Goal: Task Accomplishment & Management: Complete application form

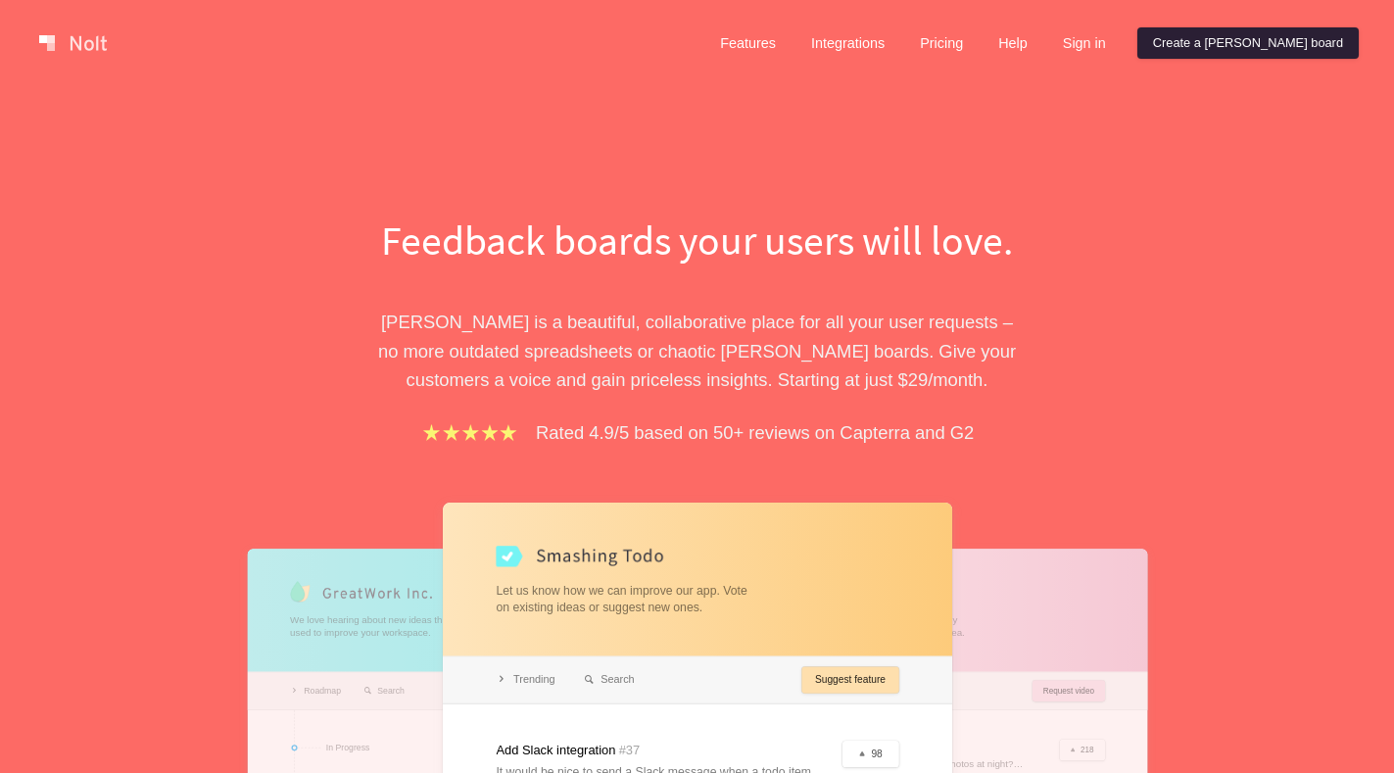
click at [1289, 49] on link "Create a [PERSON_NAME] board" at bounding box center [1247, 42] width 221 height 31
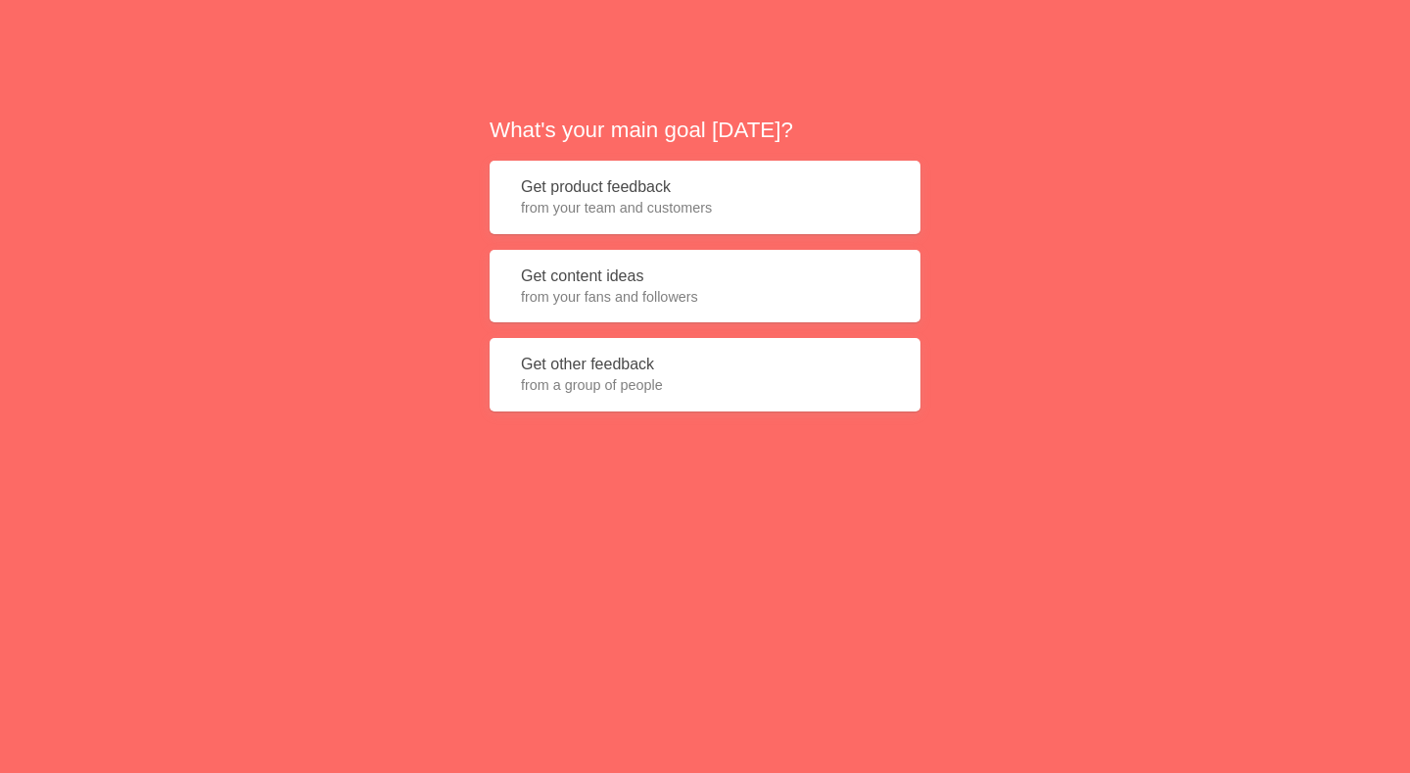
click at [588, 195] on button "Get product feedback from your team and customers" at bounding box center [705, 197] width 431 height 73
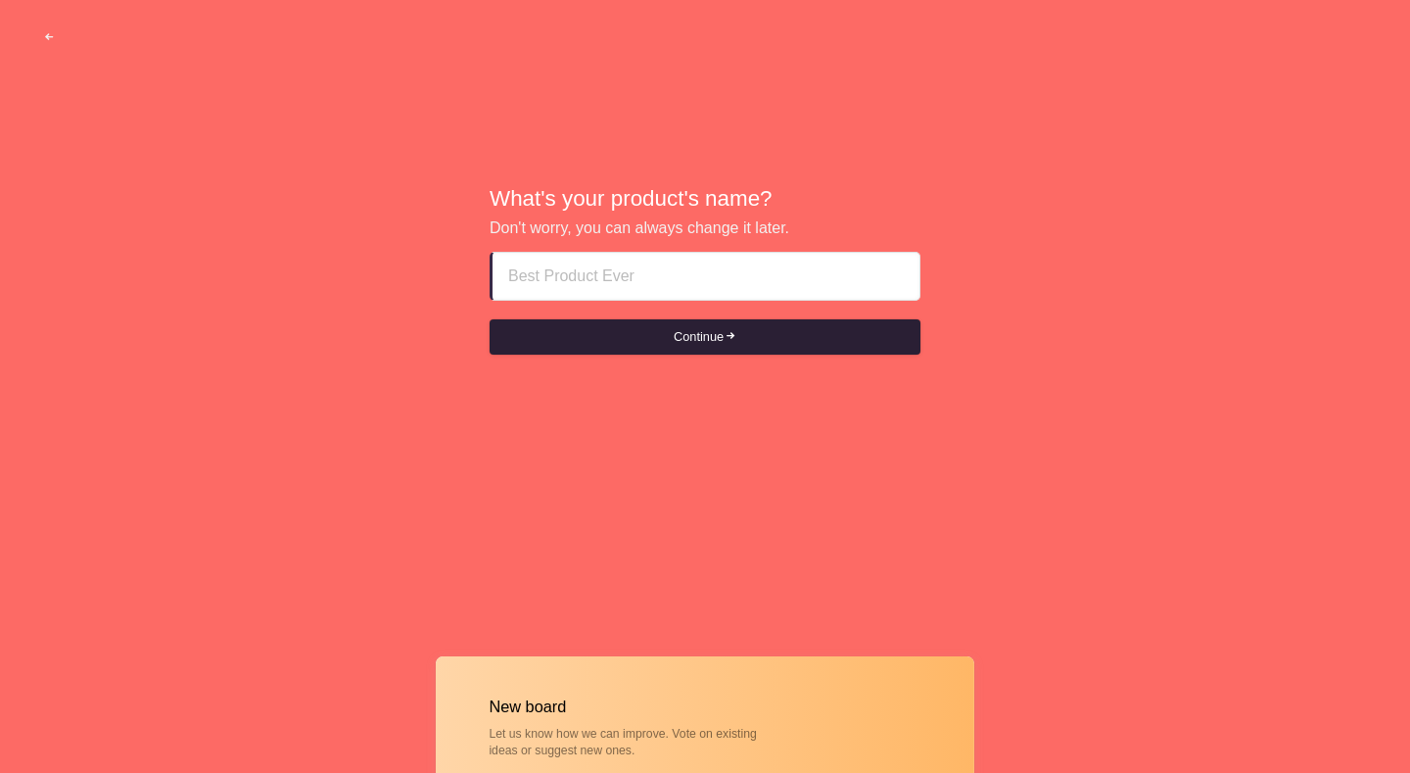
paste input "muscat oman call girl service Aaaa+919819190535"
type input "muscat oman call girl service Aaaa+919819190535"
click at [643, 335] on button "Continue" at bounding box center [705, 336] width 431 height 35
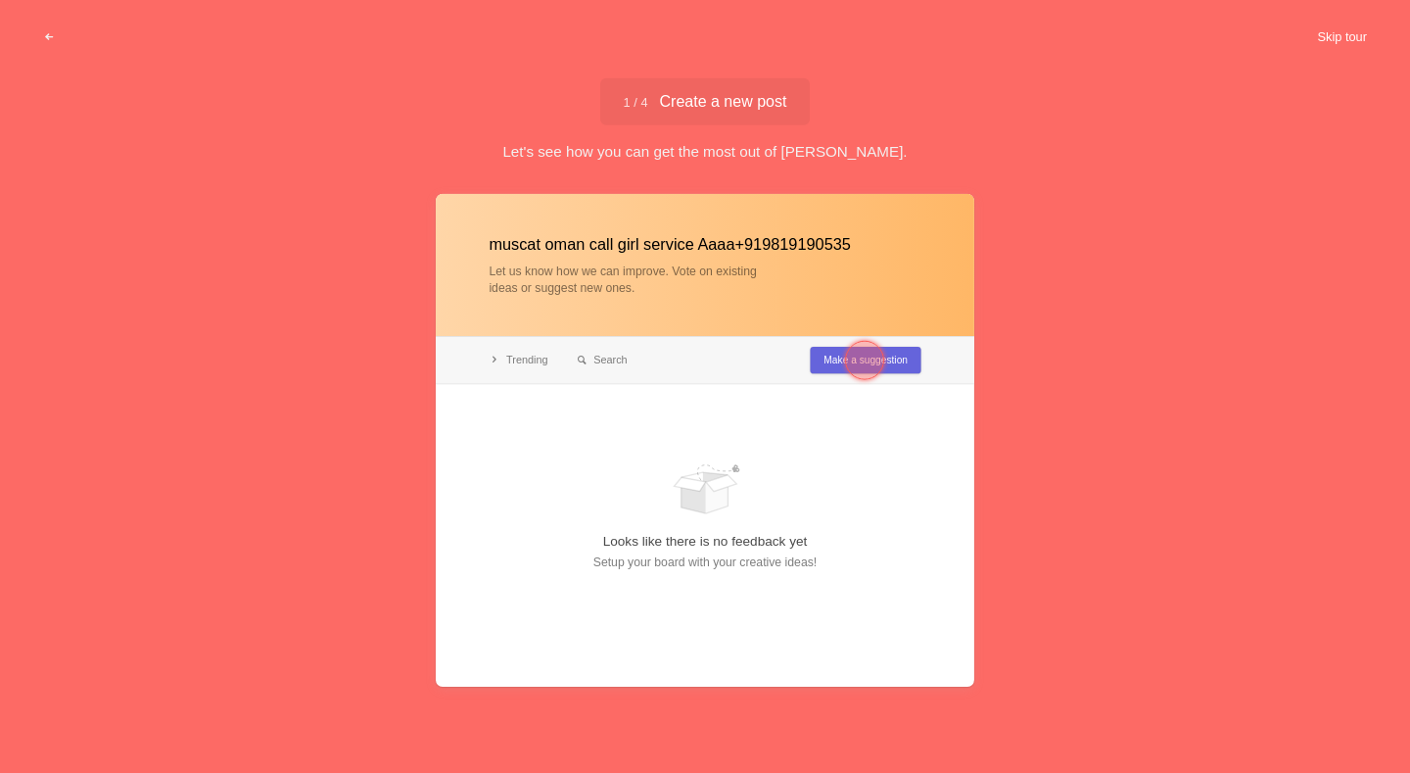
click at [1343, 30] on button "Skip tour" at bounding box center [1342, 37] width 97 height 35
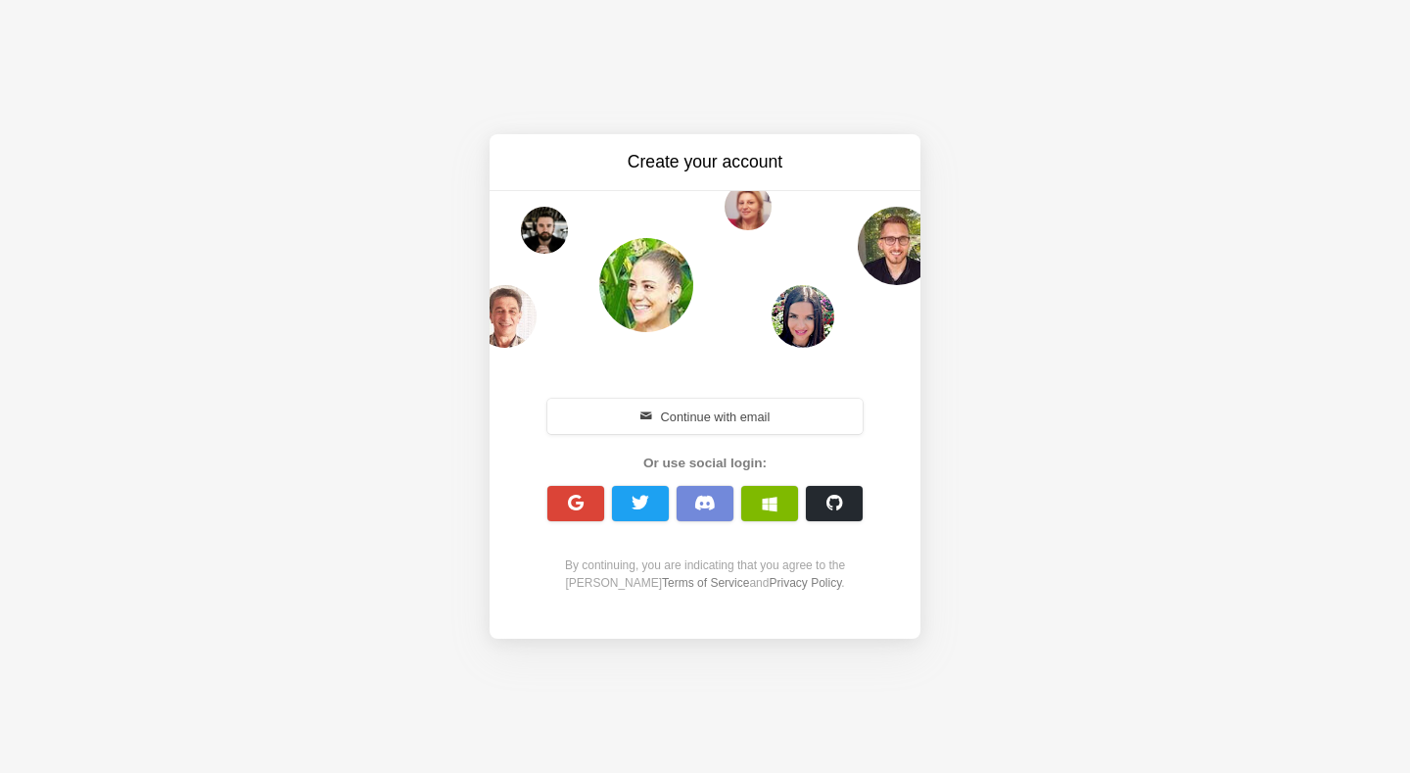
click at [559, 523] on div at bounding box center [575, 503] width 57 height 43
click at [565, 507] on button "button" at bounding box center [575, 503] width 57 height 35
